Goal: Check status: Check status

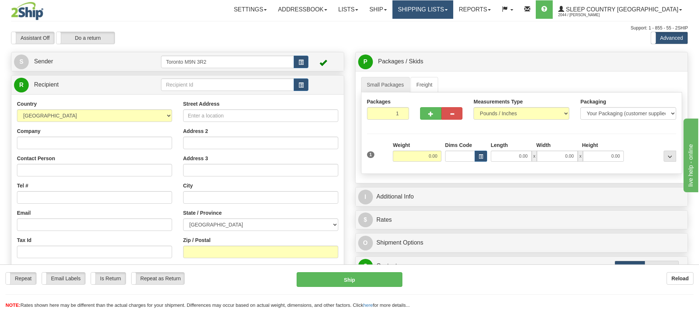
click at [442, 6] on link "Shipping lists" at bounding box center [422, 9] width 61 height 18
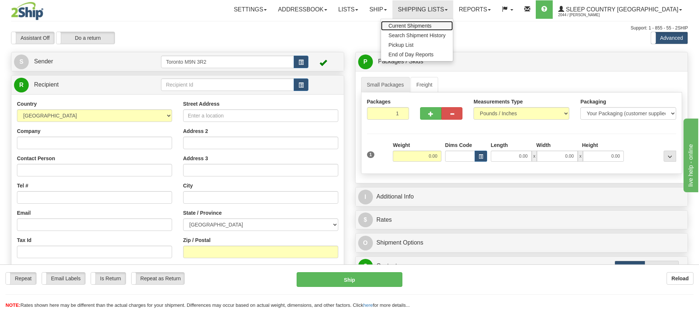
click at [431, 24] on span "Current Shipments" at bounding box center [409, 26] width 43 height 6
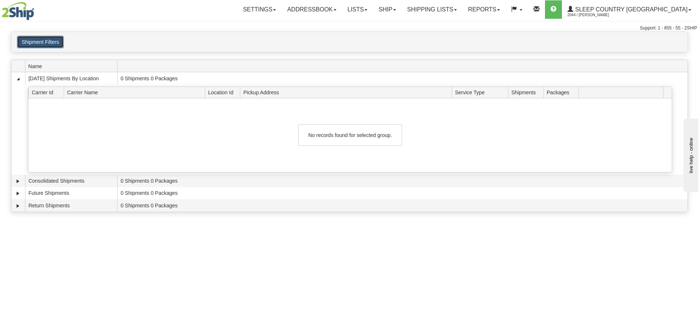
click at [35, 45] on button "Shipment Filters" at bounding box center [40, 42] width 47 height 13
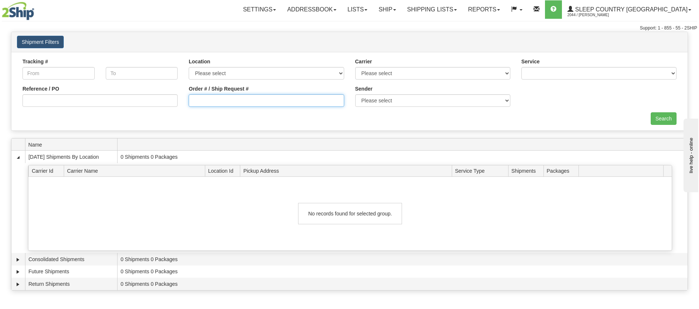
click at [205, 96] on input "Order # / Ship Request #" at bounding box center [266, 100] width 155 height 13
paste input "9002H954036"
type input "9002H954036"
click at [661, 121] on input "Search" at bounding box center [663, 118] width 26 height 13
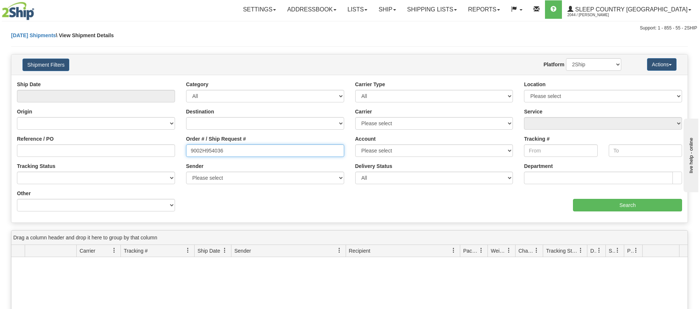
drag, startPoint x: 236, startPoint y: 150, endPoint x: 103, endPoint y: 168, distance: 133.4
click at [103, 168] on div "Ship Date Category All Inbound Outbound Carrier Type All Most Common Small Pack…" at bounding box center [349, 149] width 676 height 136
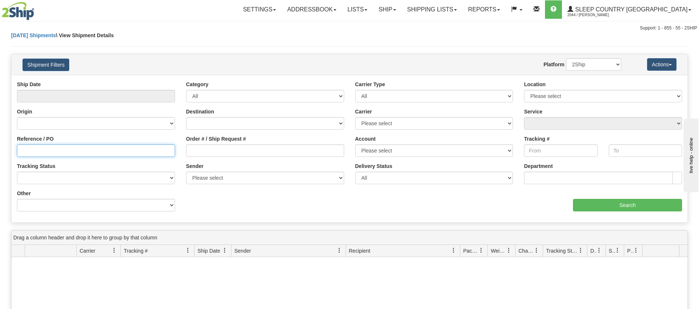
click at [51, 150] on input "Reference / PO" at bounding box center [96, 150] width 158 height 13
paste input "9002H954036"
type input "9002H954036"
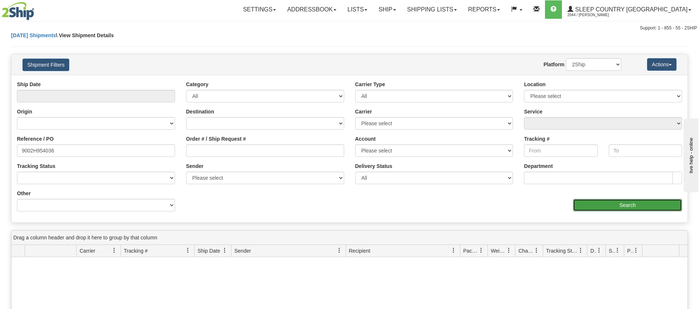
click at [584, 208] on input "Search" at bounding box center [627, 205] width 109 height 13
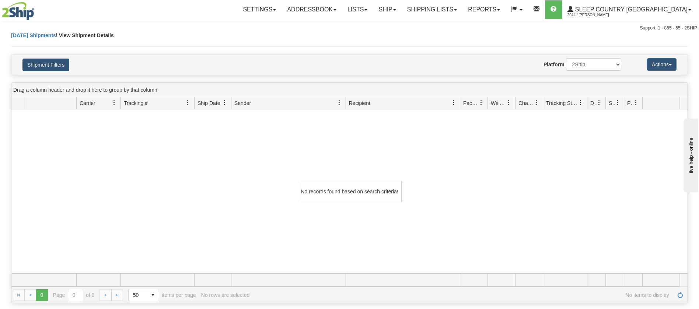
drag, startPoint x: 60, startPoint y: 54, endPoint x: 58, endPoint y: 61, distance: 7.3
click at [61, 54] on div "Shipment Filters Website Agent Nothing selected Client User Platform 2Ship Impo…" at bounding box center [349, 64] width 676 height 21
click at [58, 61] on button "Shipment Filters" at bounding box center [45, 65] width 47 height 13
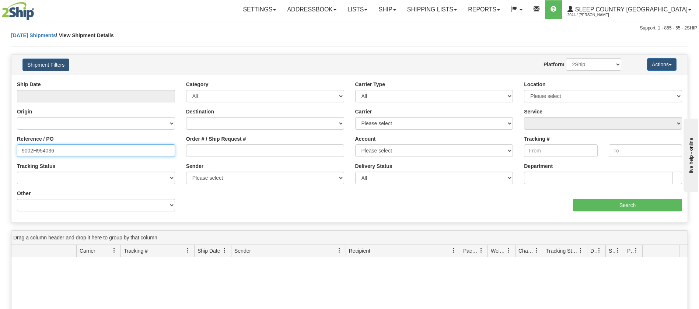
click at [73, 155] on input "9002H954036" at bounding box center [96, 150] width 158 height 13
drag, startPoint x: 73, startPoint y: 152, endPoint x: 0, endPoint y: 152, distance: 72.5
click at [0, 152] on div "Please wait... × Confirm Delete Delete Cancel × Confirm Delete Yes No Cancel × …" at bounding box center [349, 241] width 699 height 419
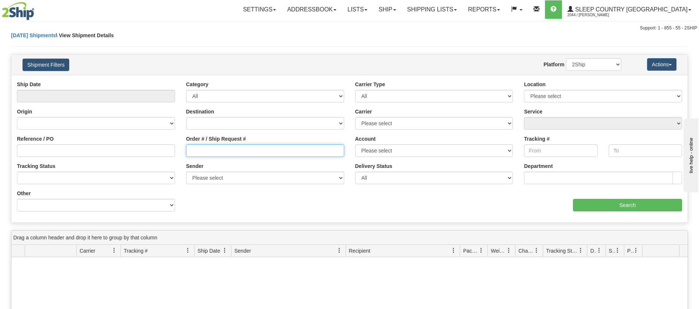
click at [214, 151] on input "Order # / Ship Request #" at bounding box center [265, 150] width 158 height 13
paste input "9002H954036"
type input "9002H954036"
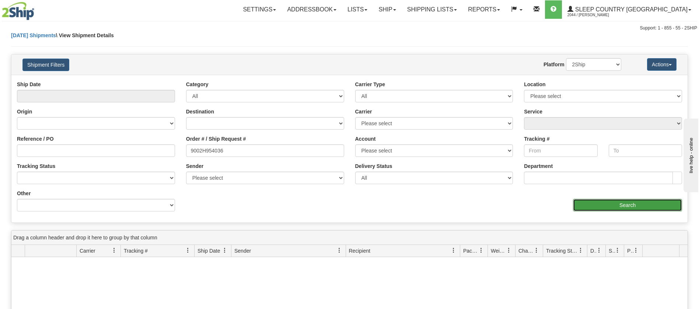
click at [647, 205] on input "Search" at bounding box center [627, 205] width 109 height 13
